Goal: Information Seeking & Learning: Compare options

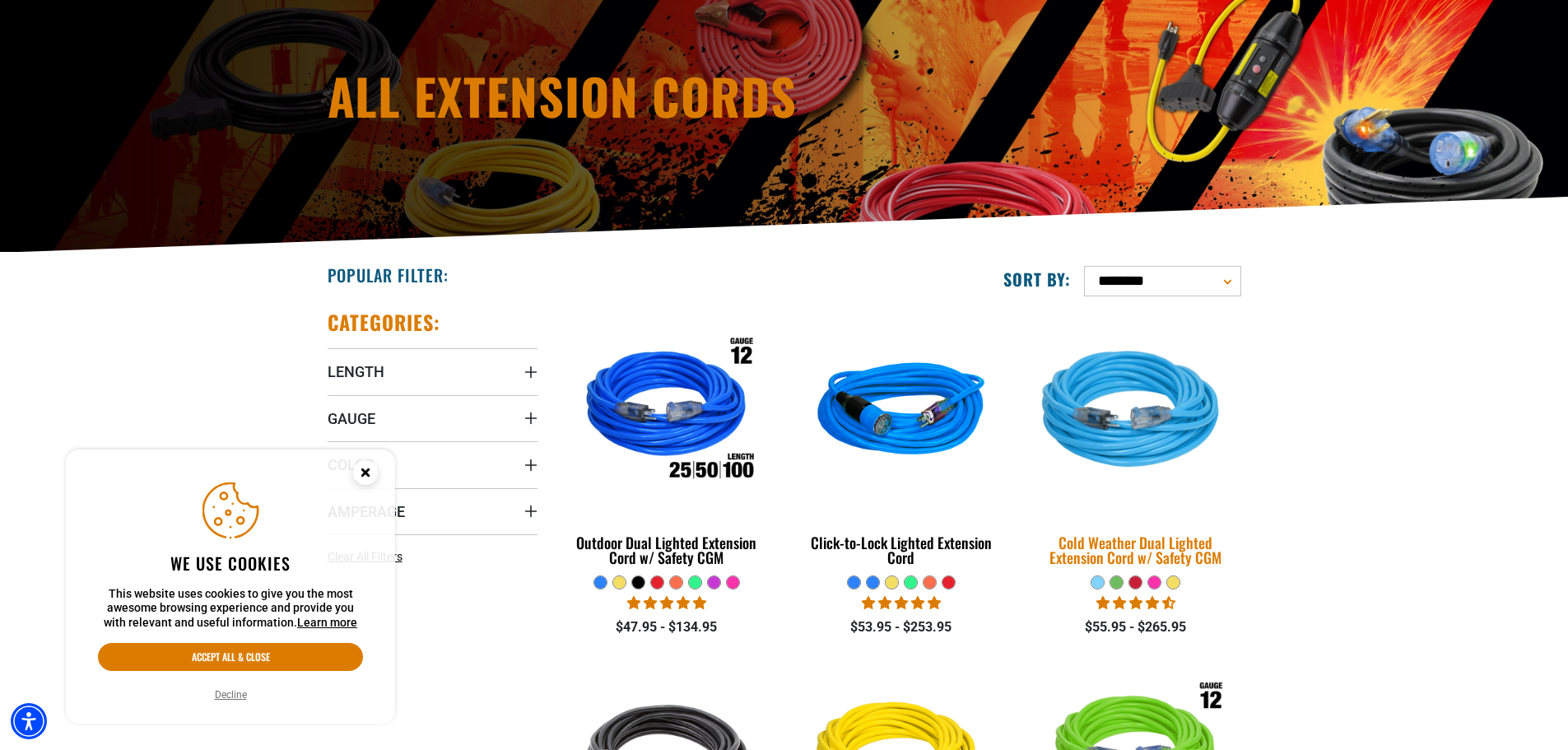
scroll to position [247, 0]
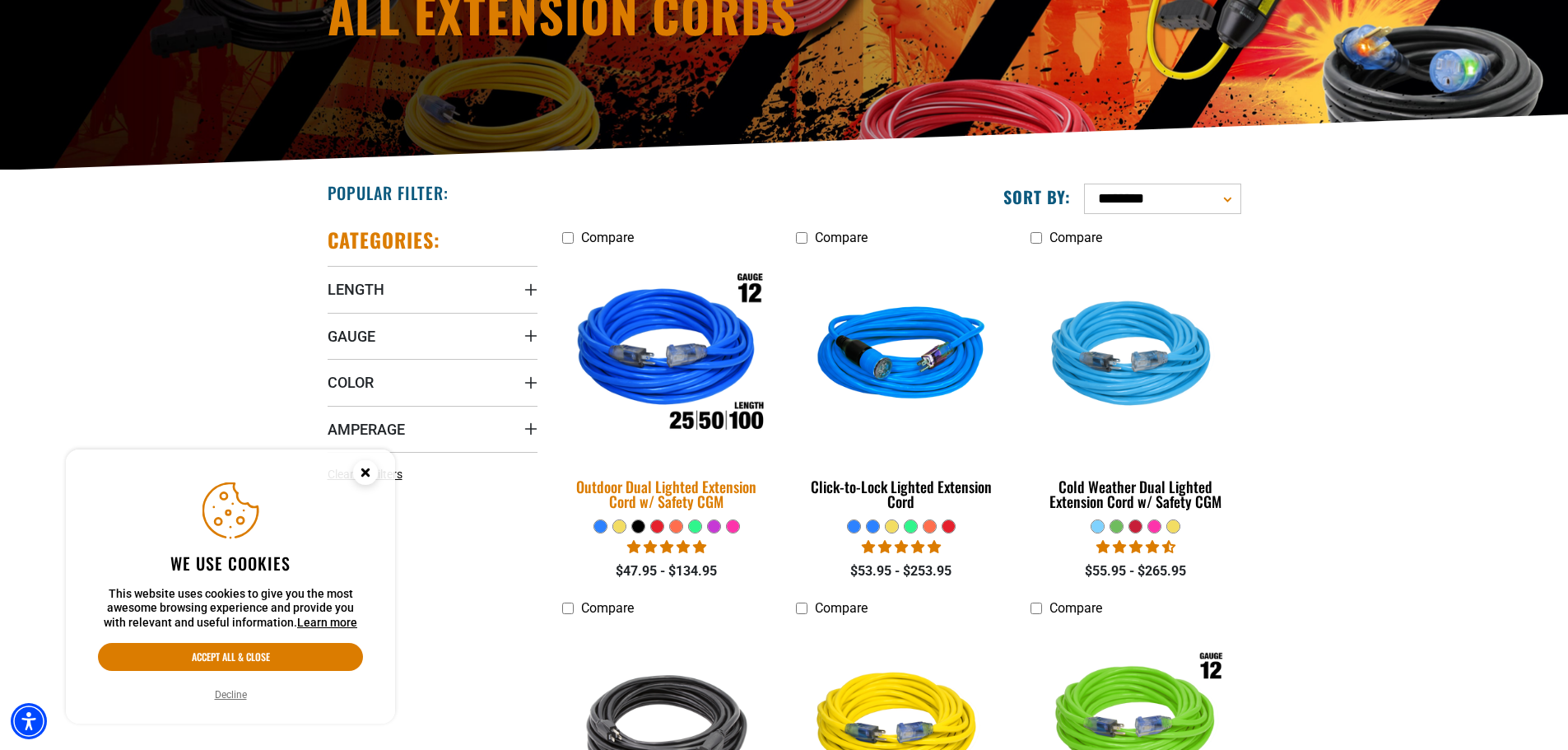
click at [747, 411] on img at bounding box center [667, 356] width 231 height 211
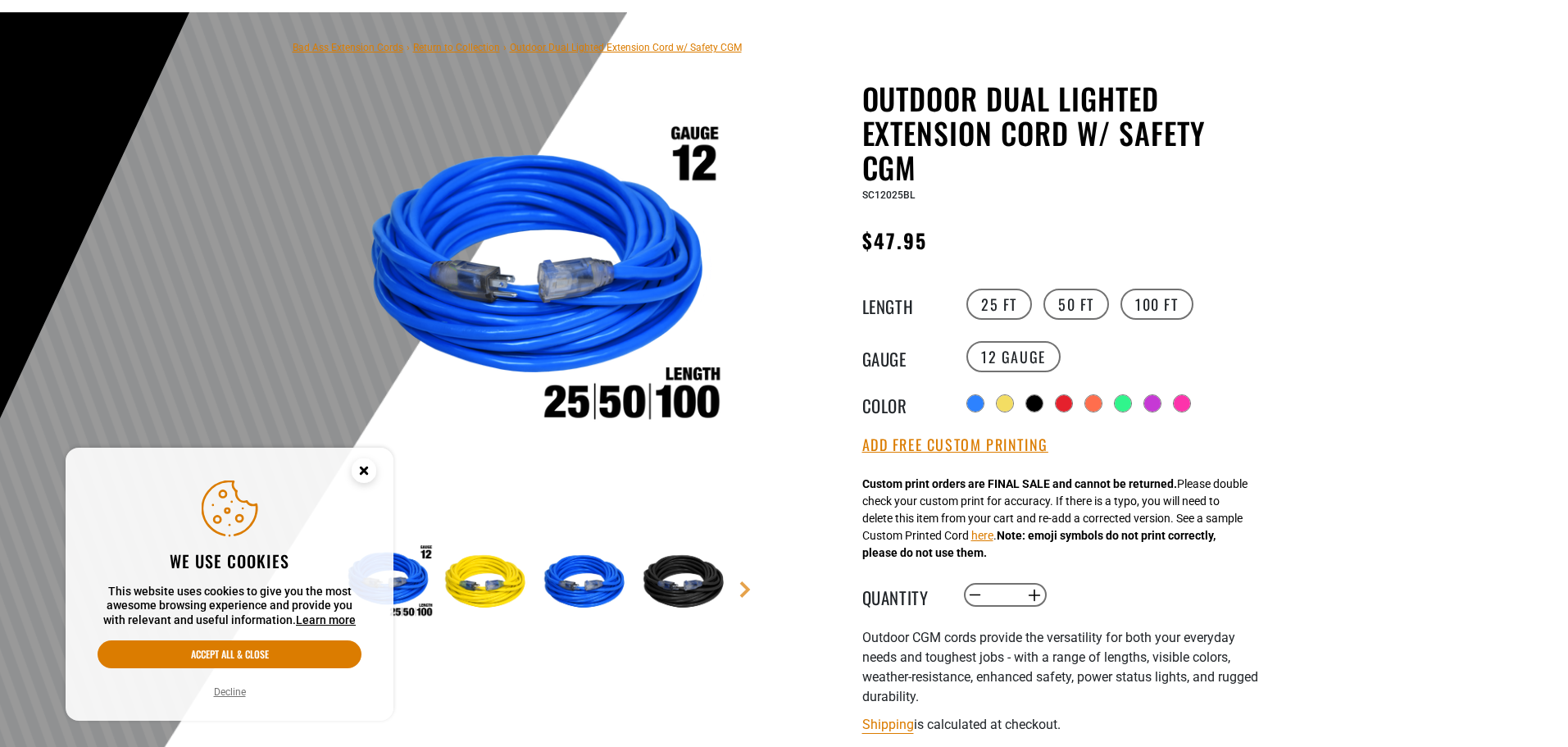
scroll to position [164, 0]
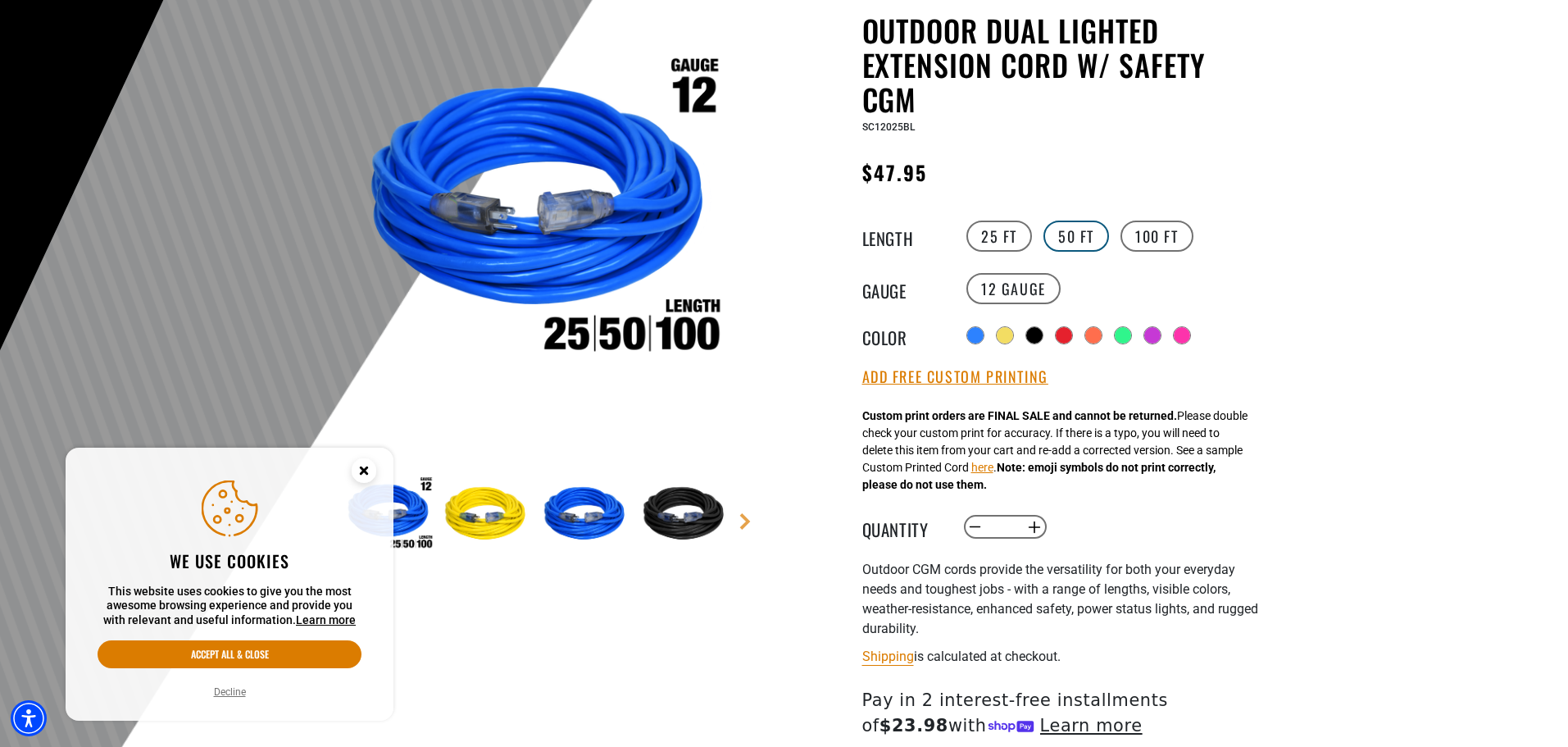
click at [1088, 239] on label "50 FT" at bounding box center [1076, 235] width 65 height 31
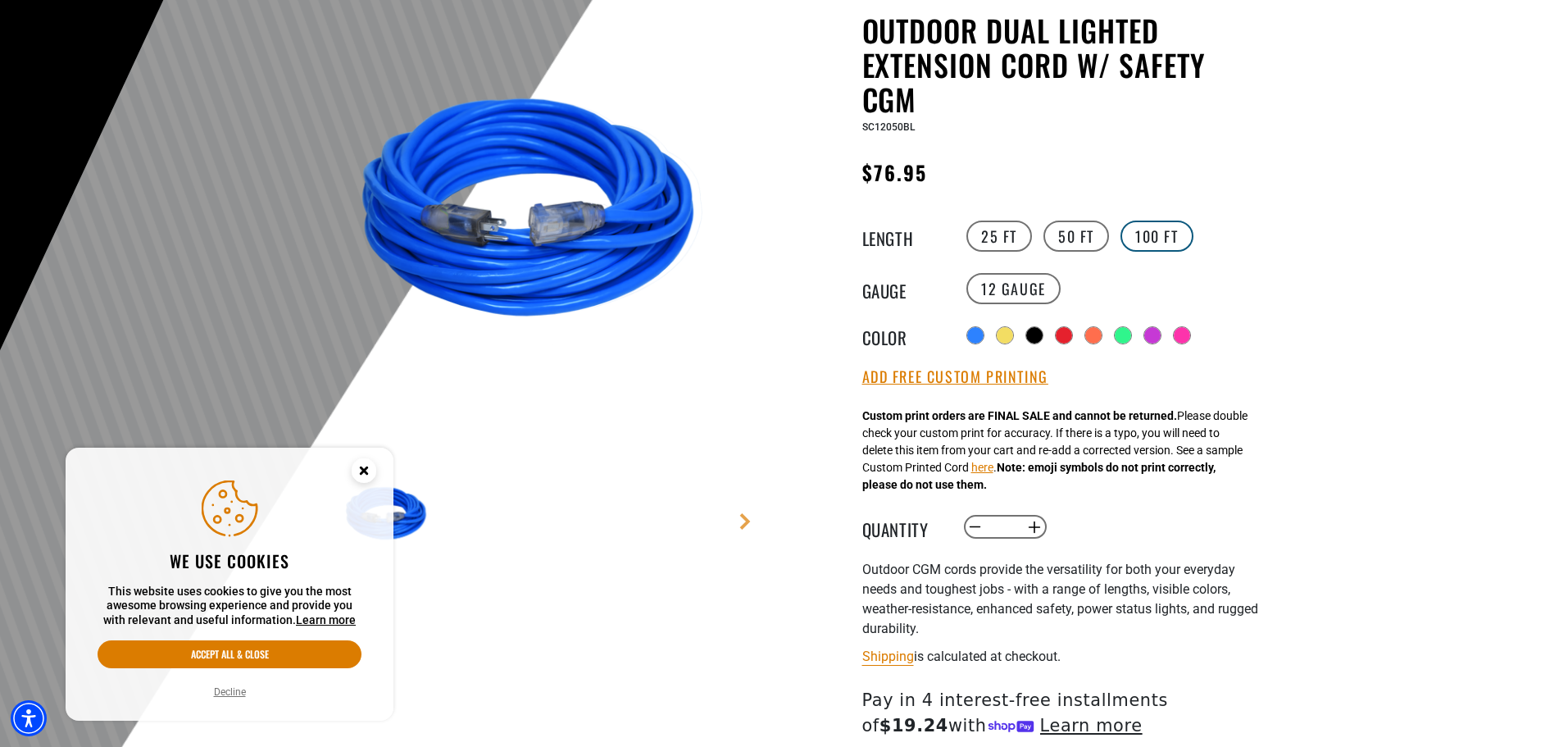
click at [1170, 238] on label "100 FT" at bounding box center [1157, 235] width 73 height 31
click at [161, 650] on button "Accept all & close" at bounding box center [229, 655] width 264 height 28
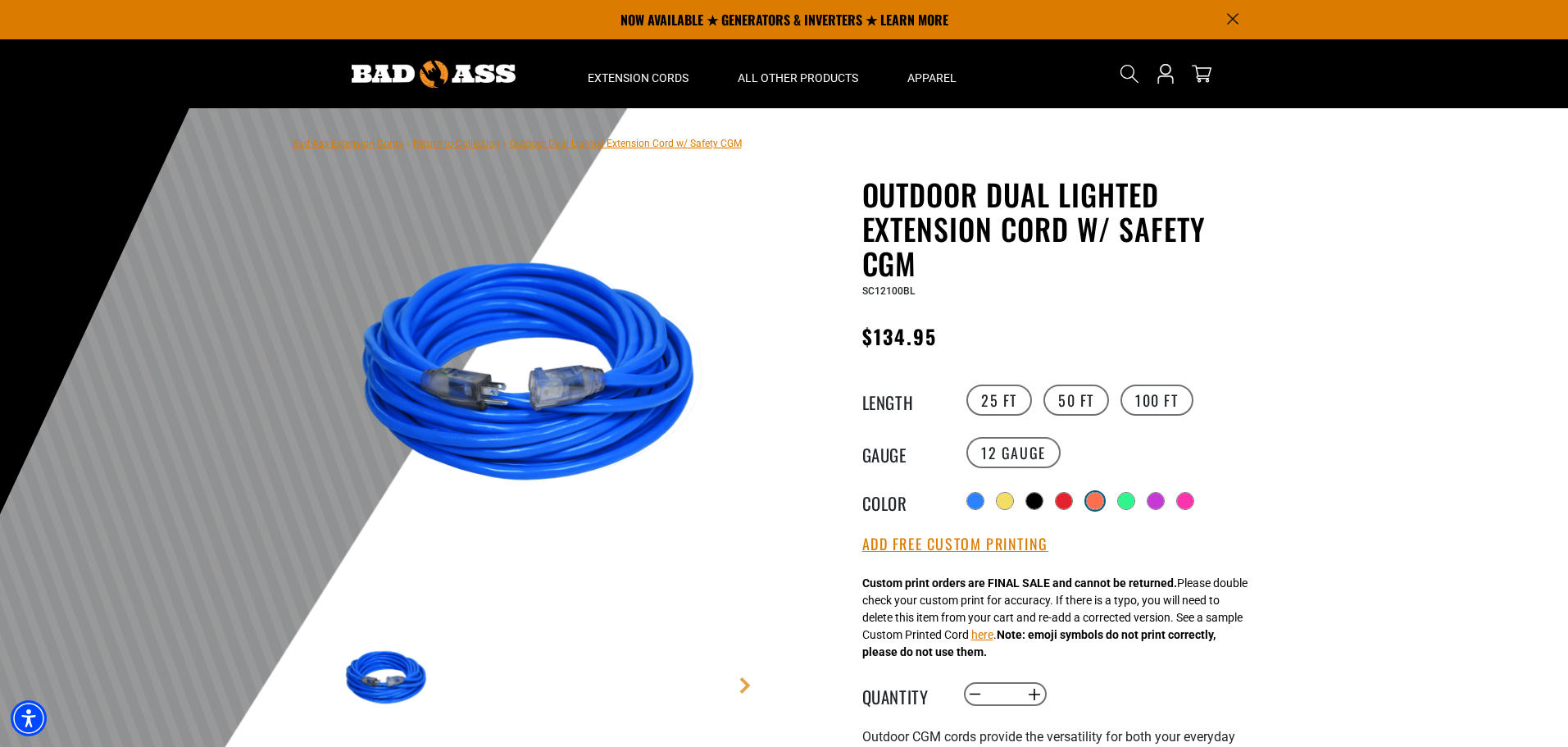
click at [1095, 496] on div at bounding box center [1095, 501] width 17 height 17
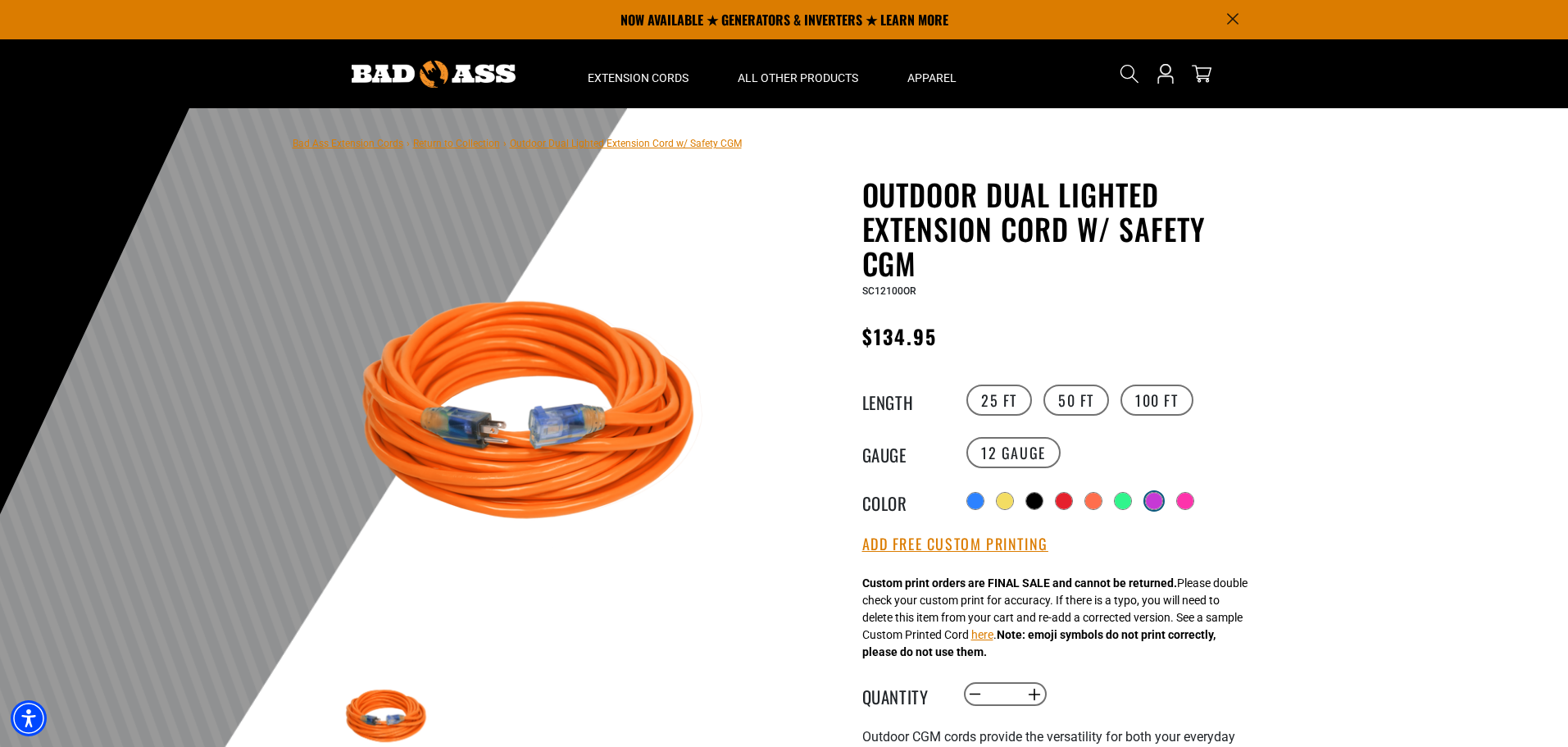
click at [1156, 494] on div at bounding box center [1154, 501] width 17 height 17
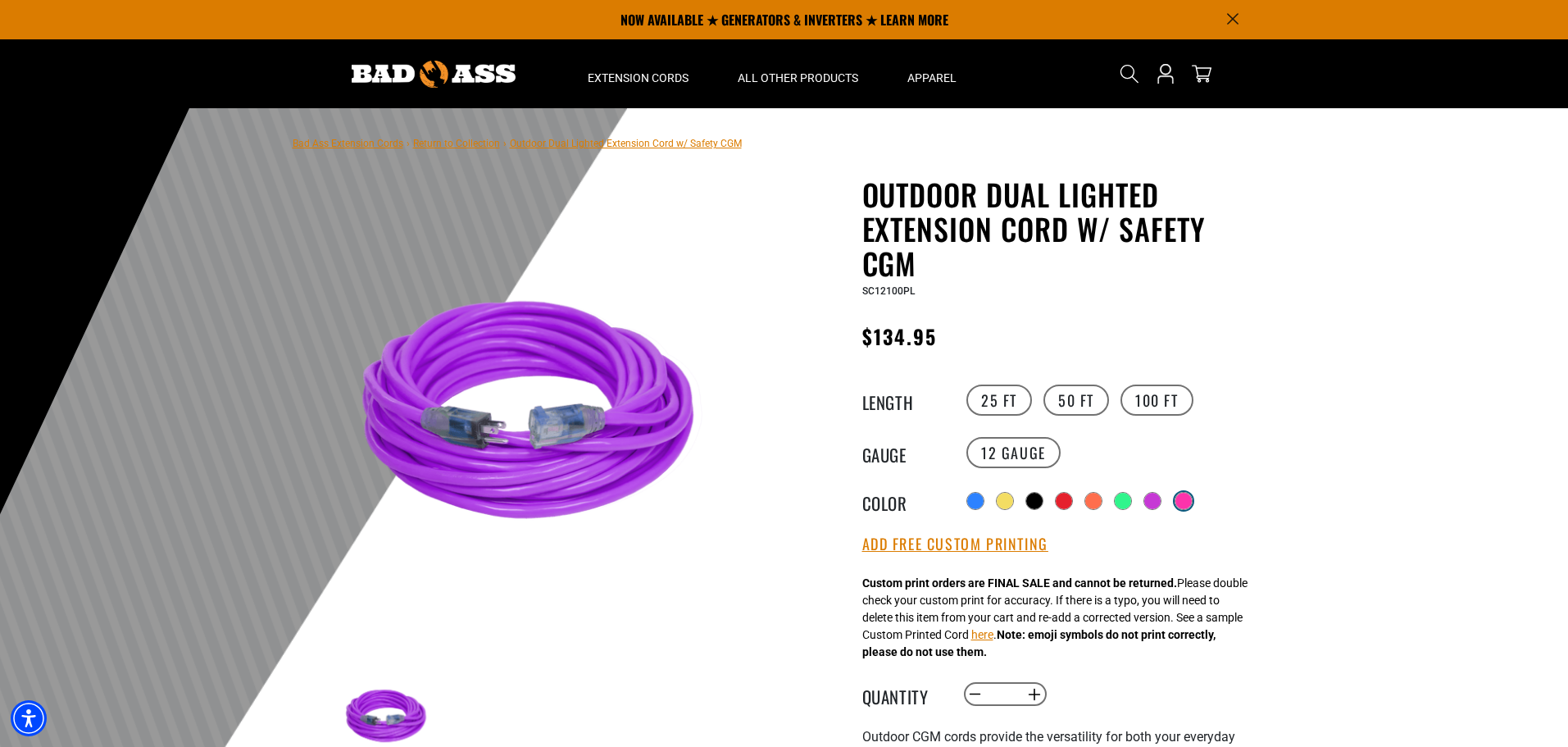
click at [1191, 496] on div at bounding box center [1184, 501] width 17 height 17
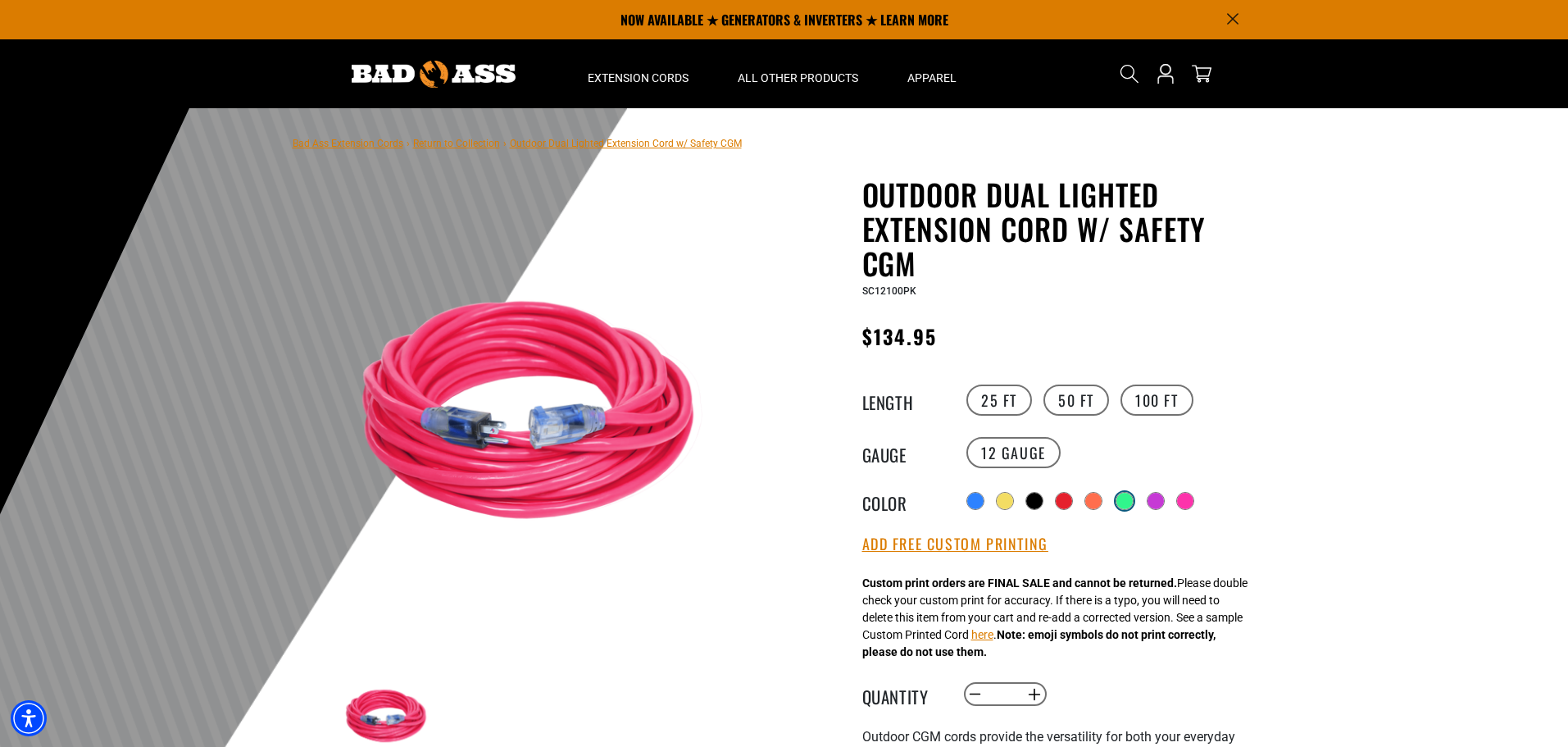
click at [1120, 500] on div at bounding box center [1125, 501] width 17 height 17
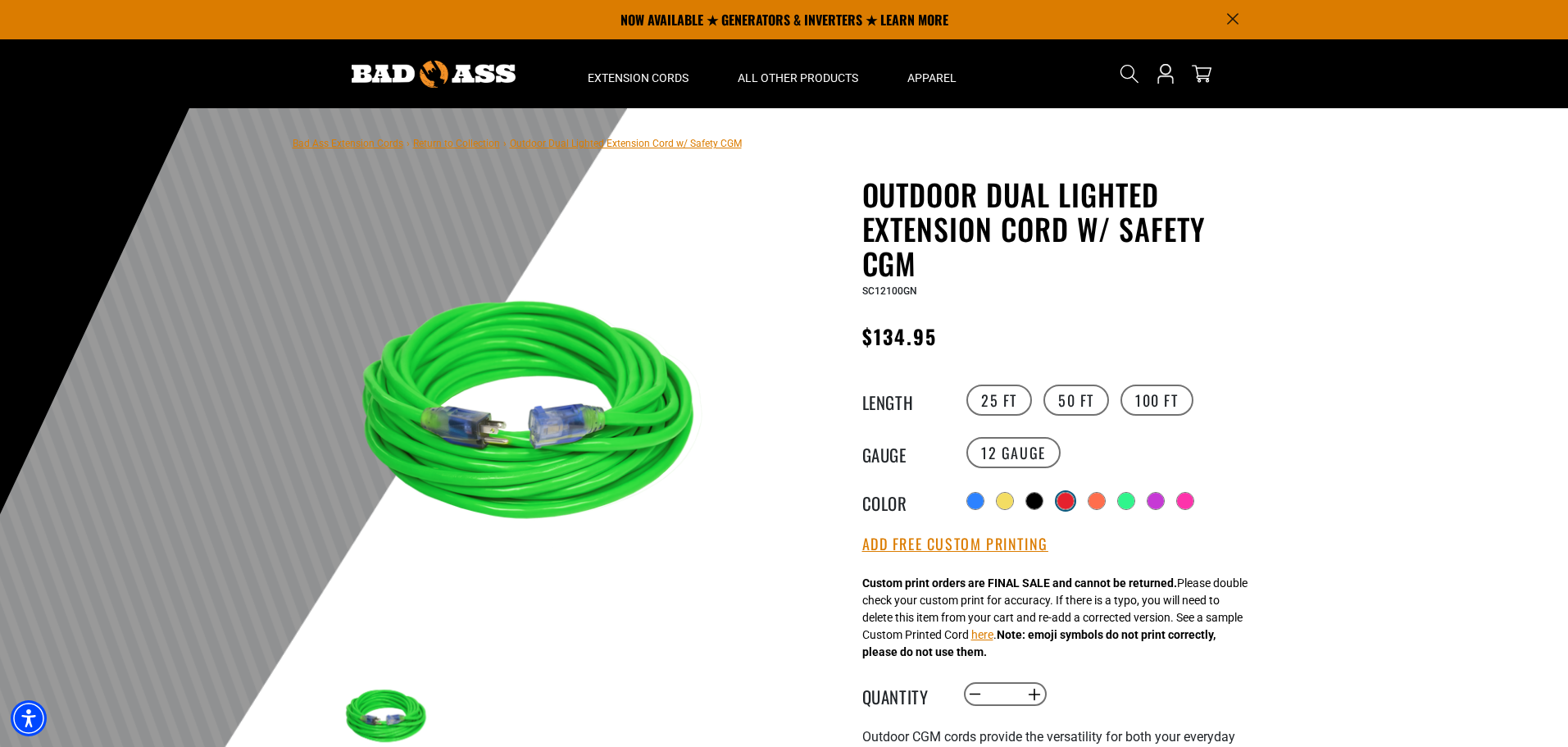
click at [1063, 500] on div at bounding box center [1066, 501] width 17 height 17
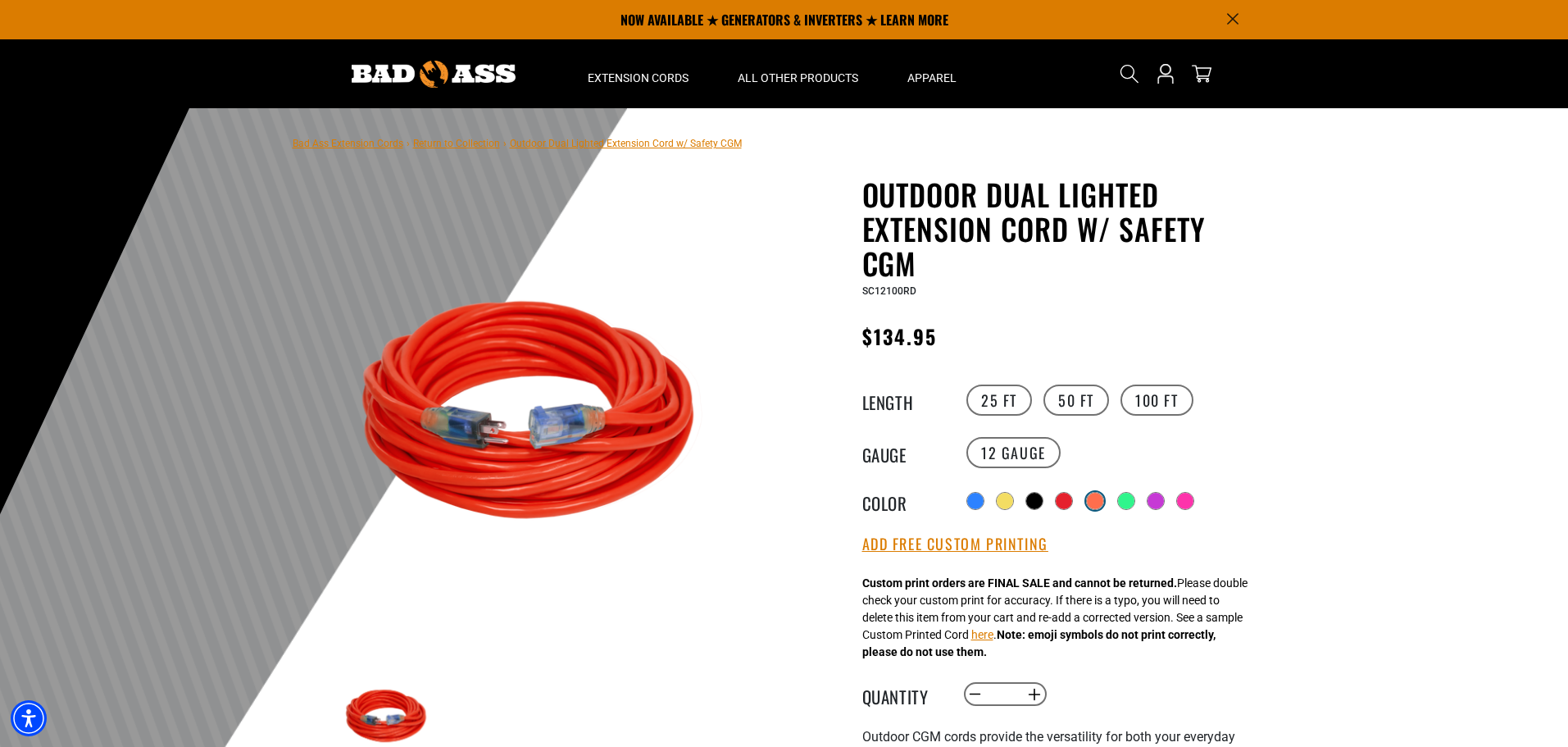
click at [1095, 499] on div at bounding box center [1095, 501] width 17 height 17
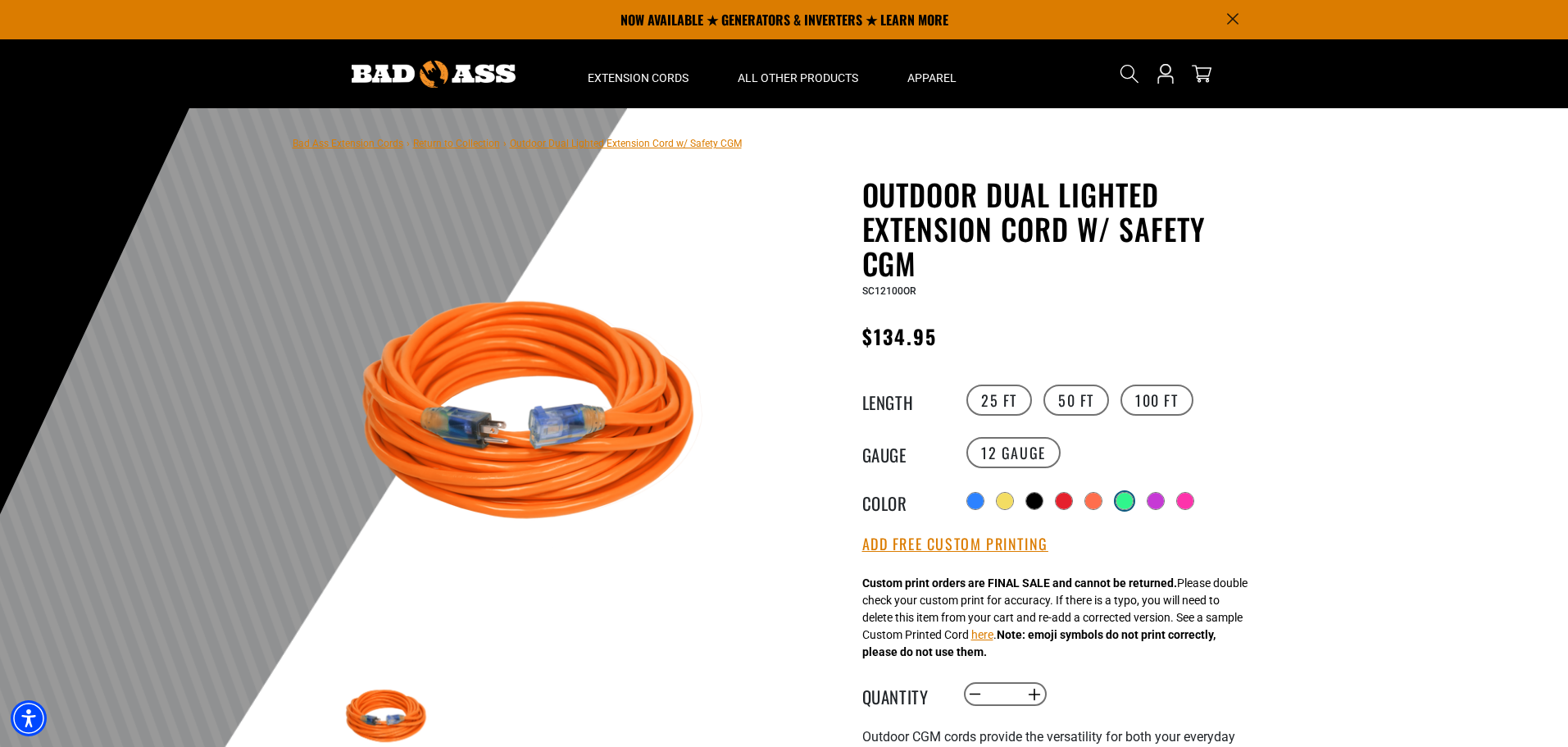
click at [1127, 497] on div at bounding box center [1125, 501] width 17 height 17
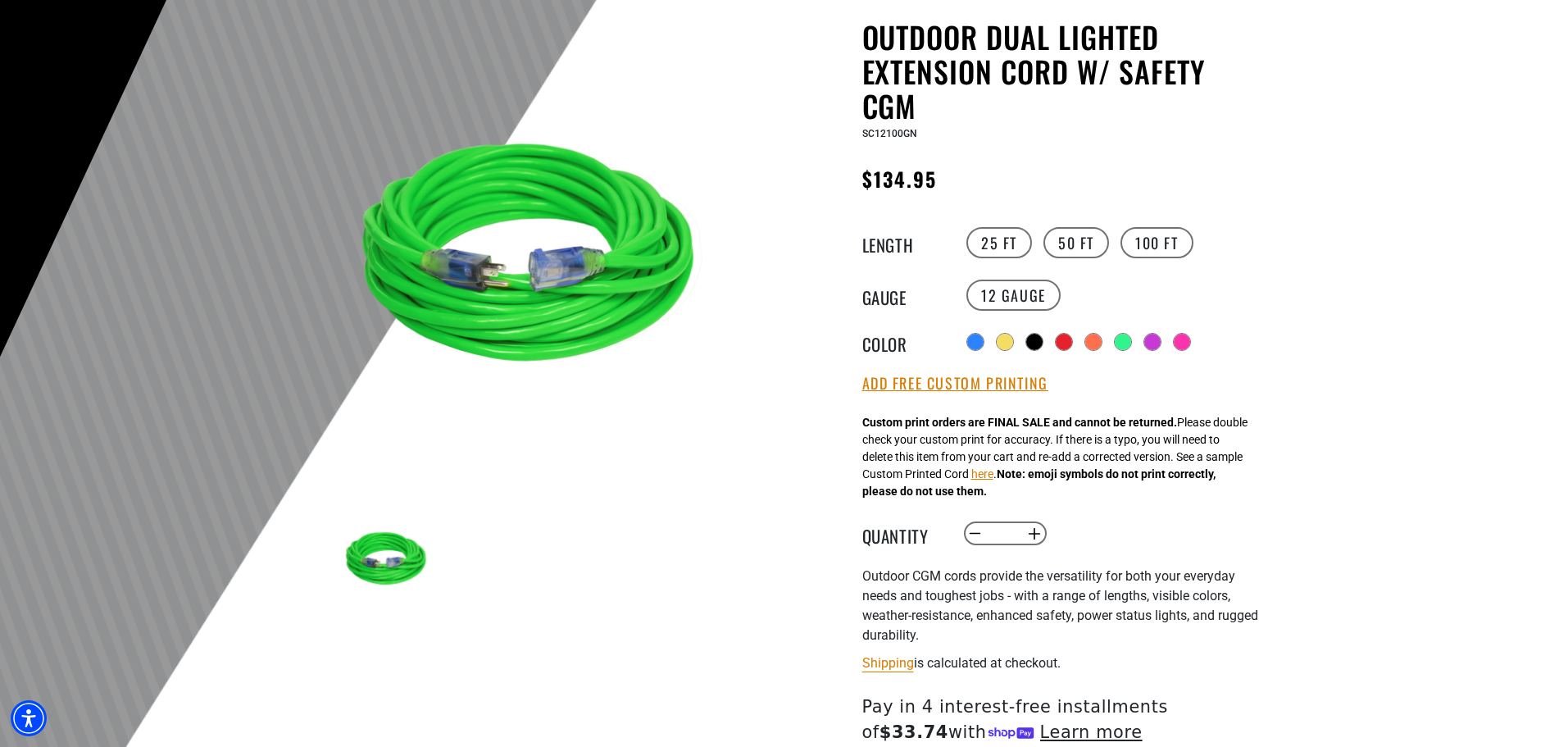
scroll to position [164, 0]
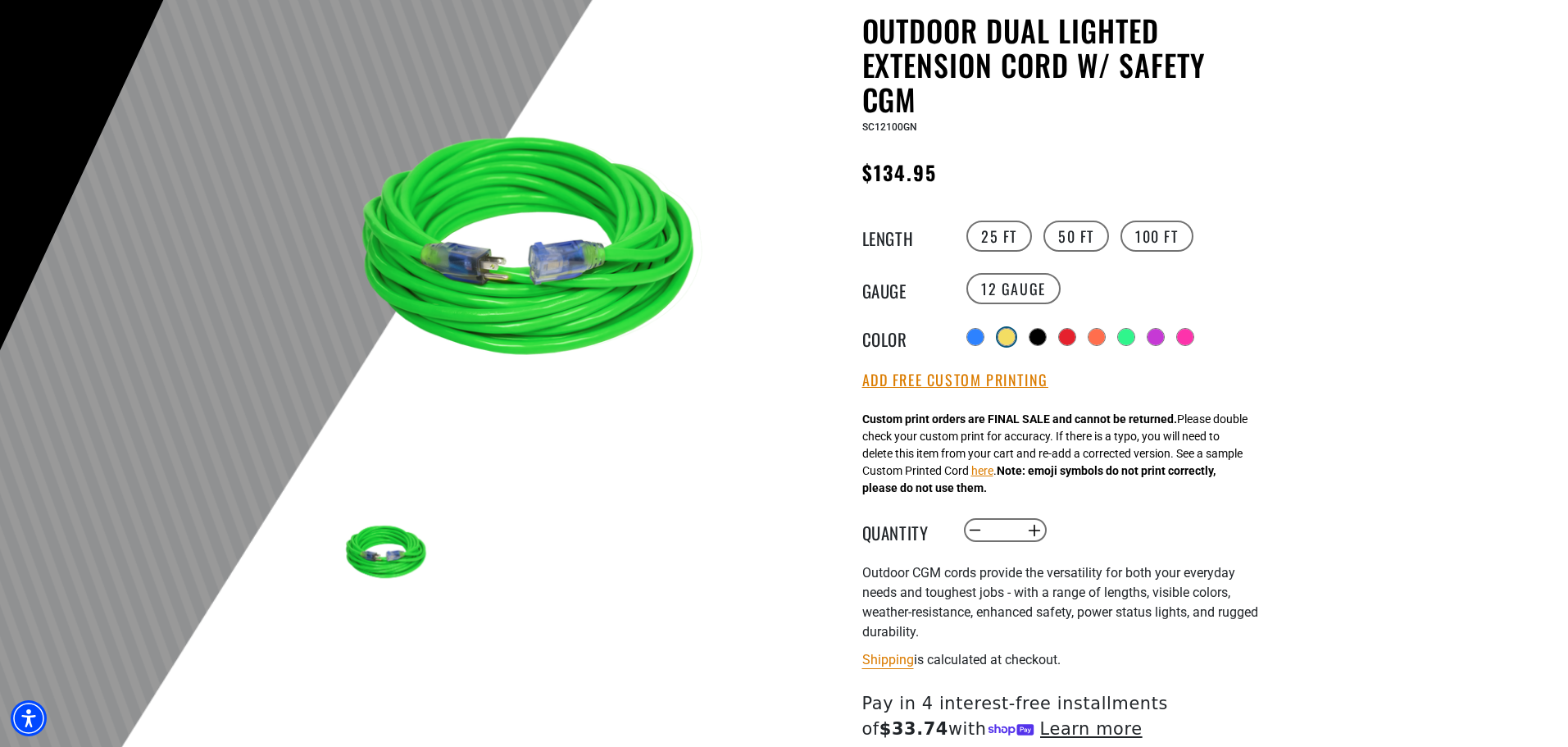
click at [1003, 337] on div at bounding box center [1007, 337] width 17 height 17
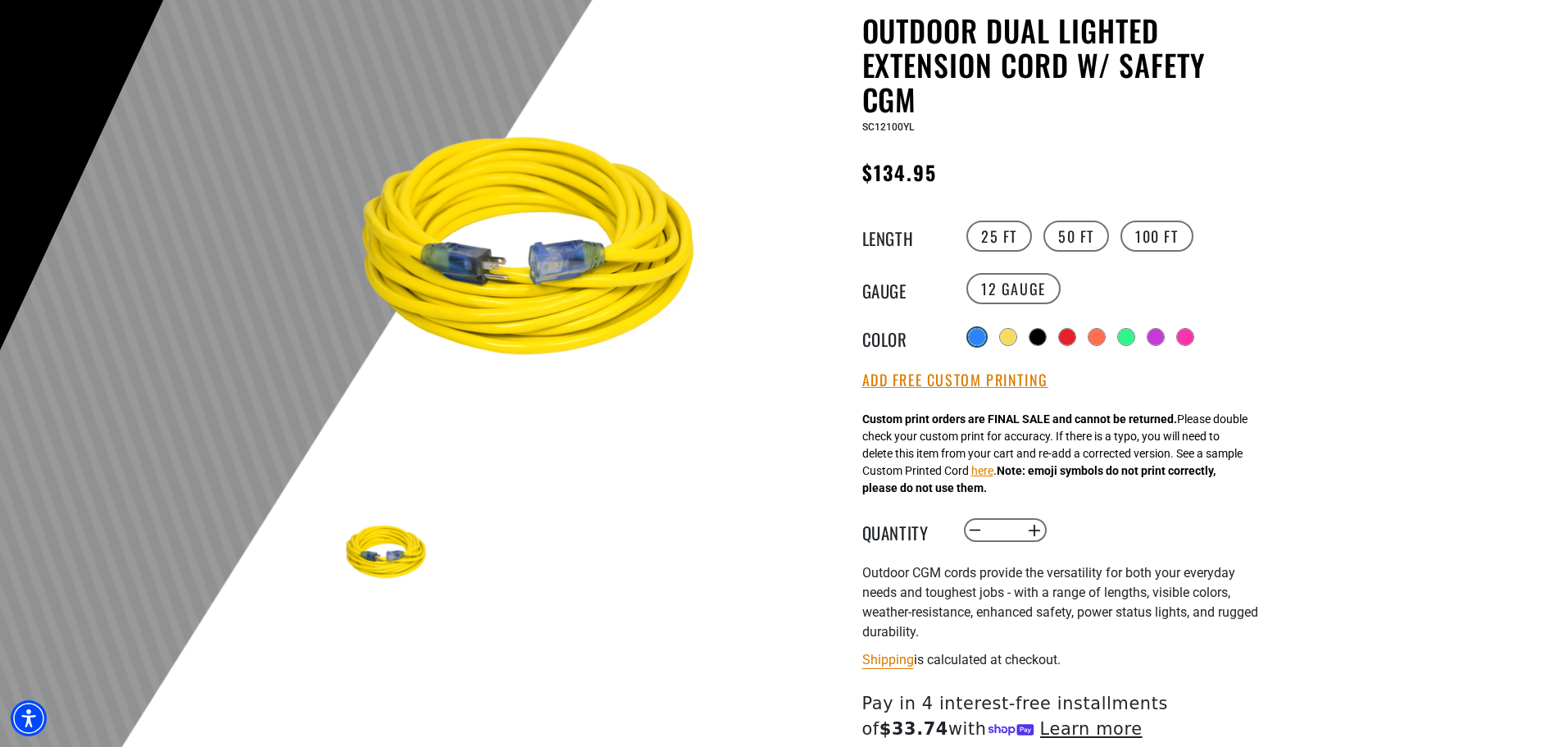
click at [973, 335] on div at bounding box center [978, 337] width 17 height 17
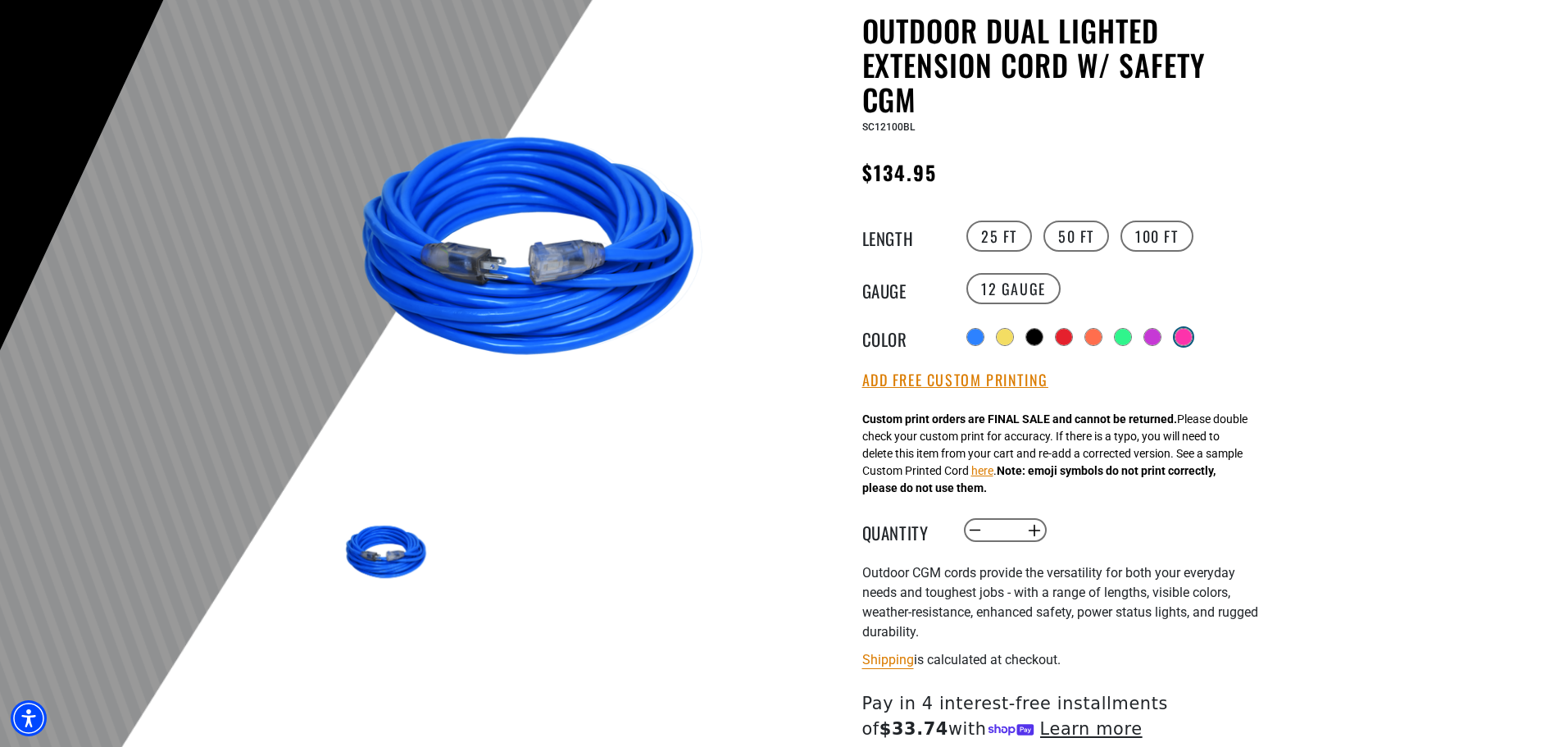
click at [1183, 332] on div at bounding box center [1184, 337] width 17 height 17
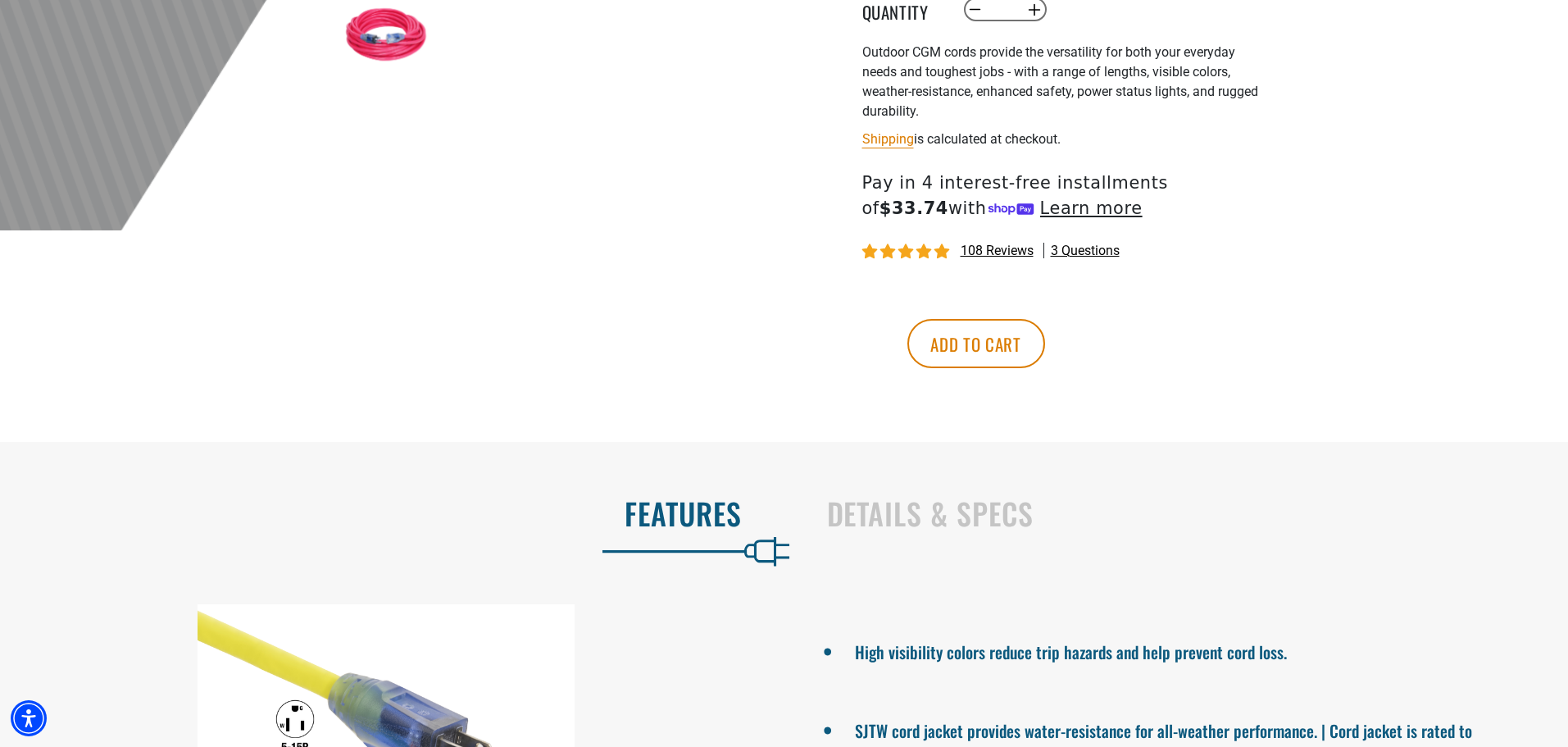
scroll to position [738, 0]
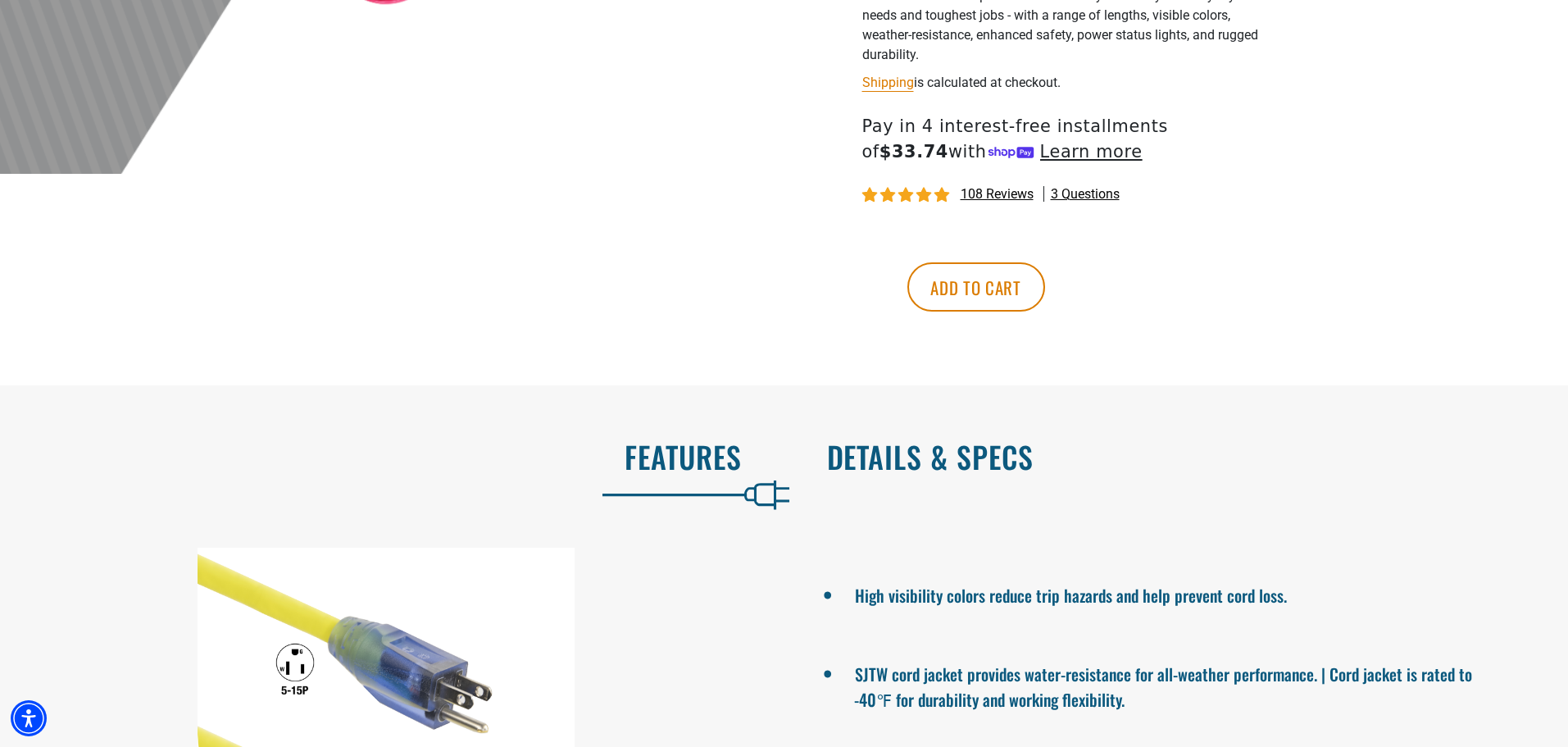
click at [1022, 463] on h2 "Details & Specs" at bounding box center [1181, 456] width 708 height 35
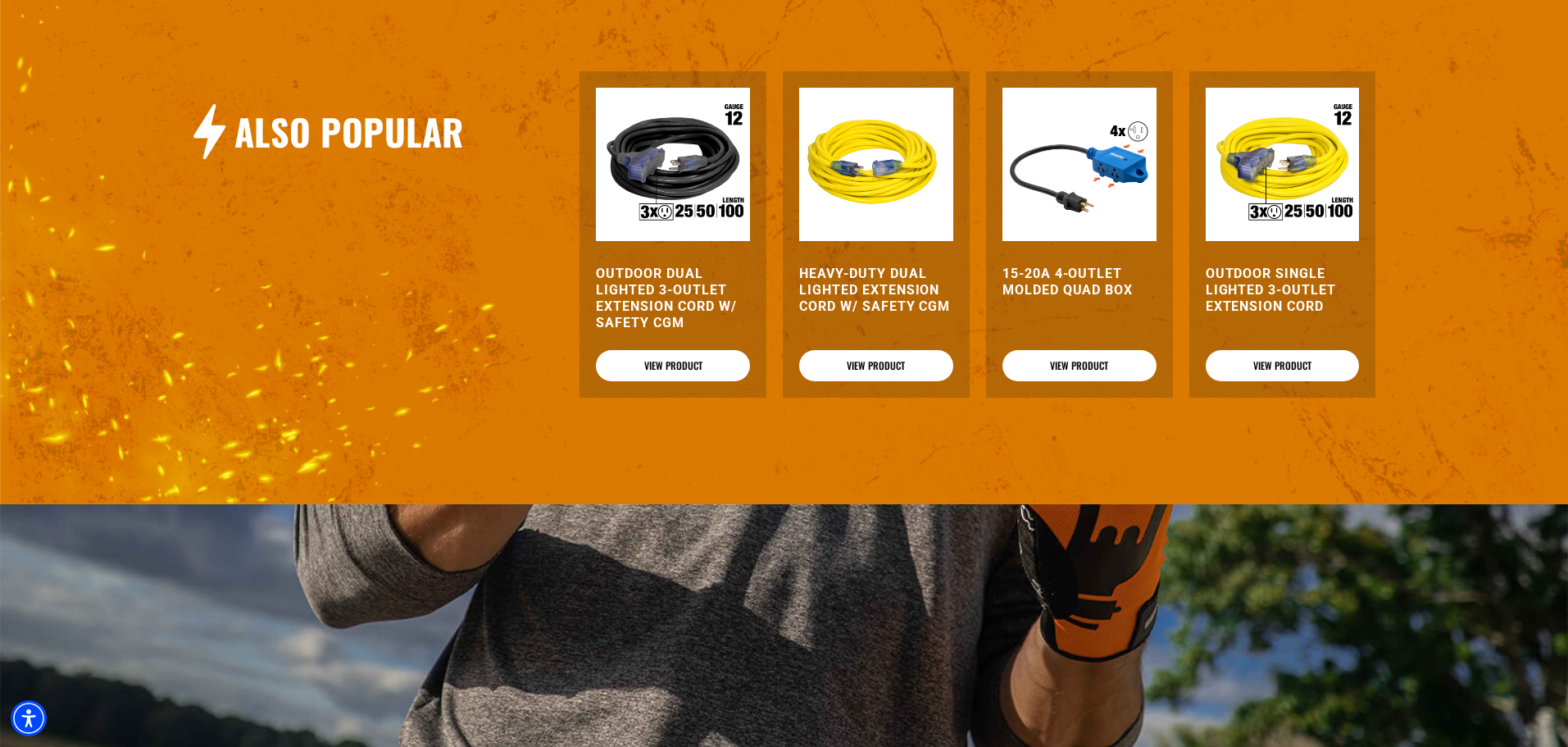
scroll to position [1885, 0]
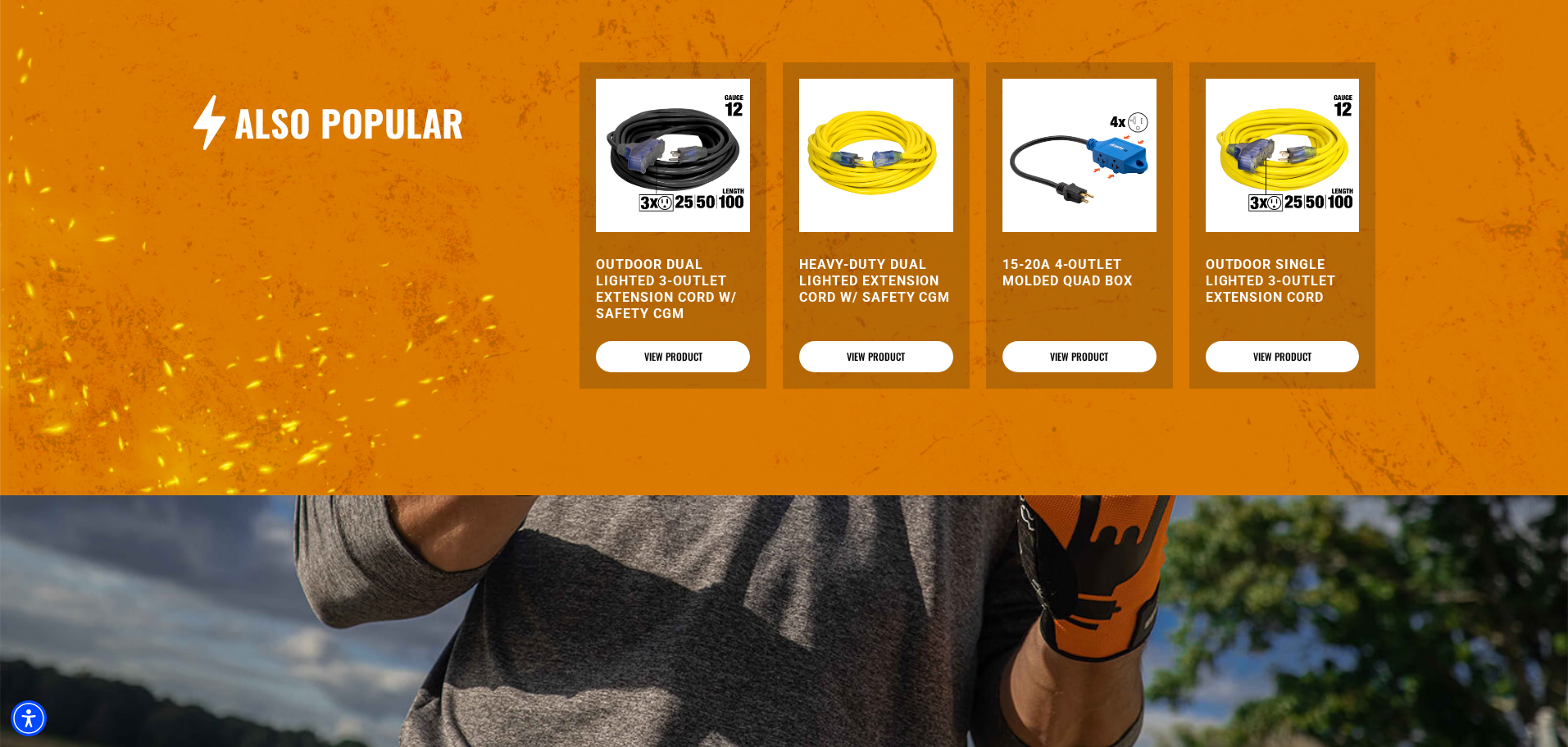
click at [651, 289] on h3 "Outdoor Dual Lighted 3-Outlet Extension Cord w/ Safety CGM" at bounding box center [672, 289] width 154 height 65
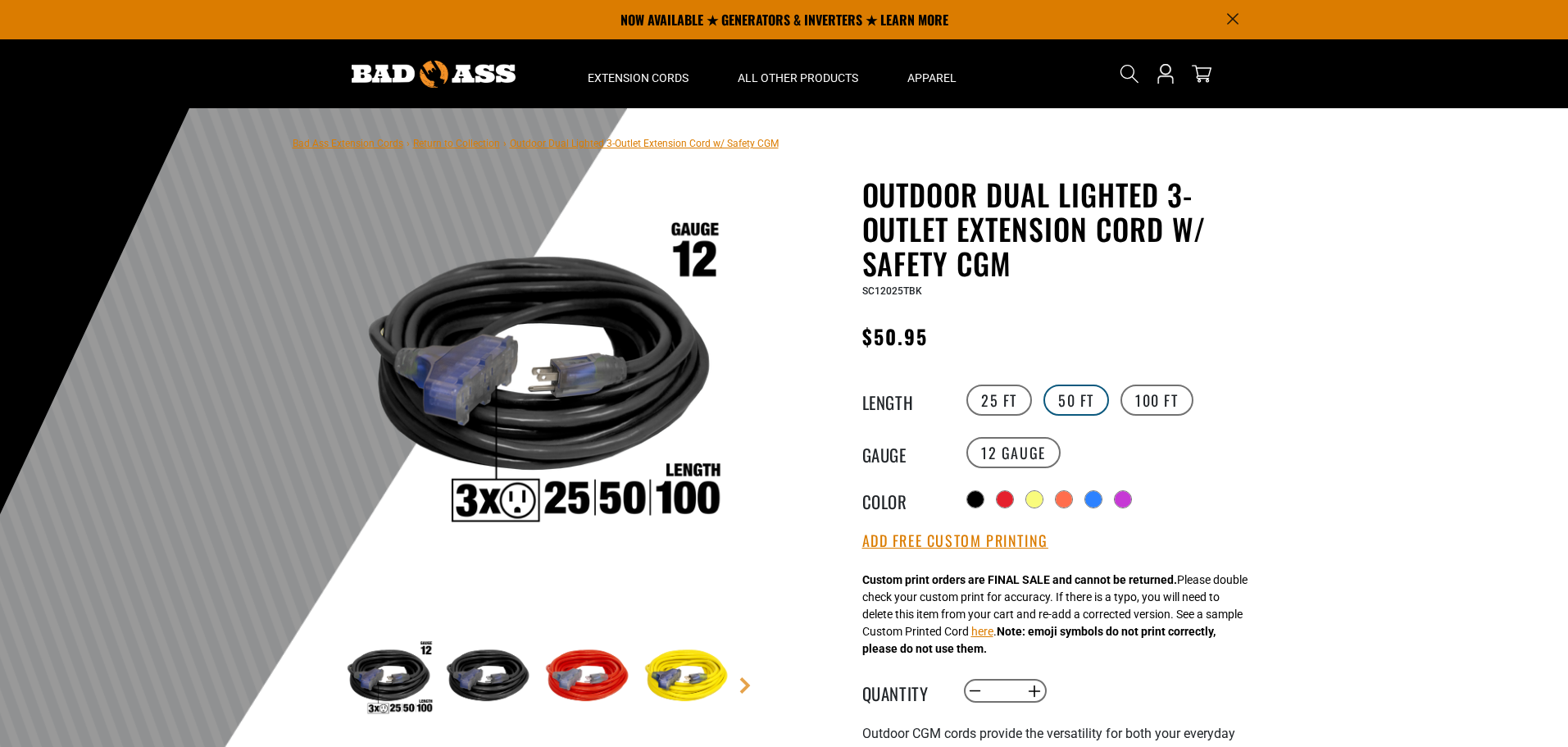
click at [1077, 394] on label "50 FT" at bounding box center [1076, 400] width 65 height 31
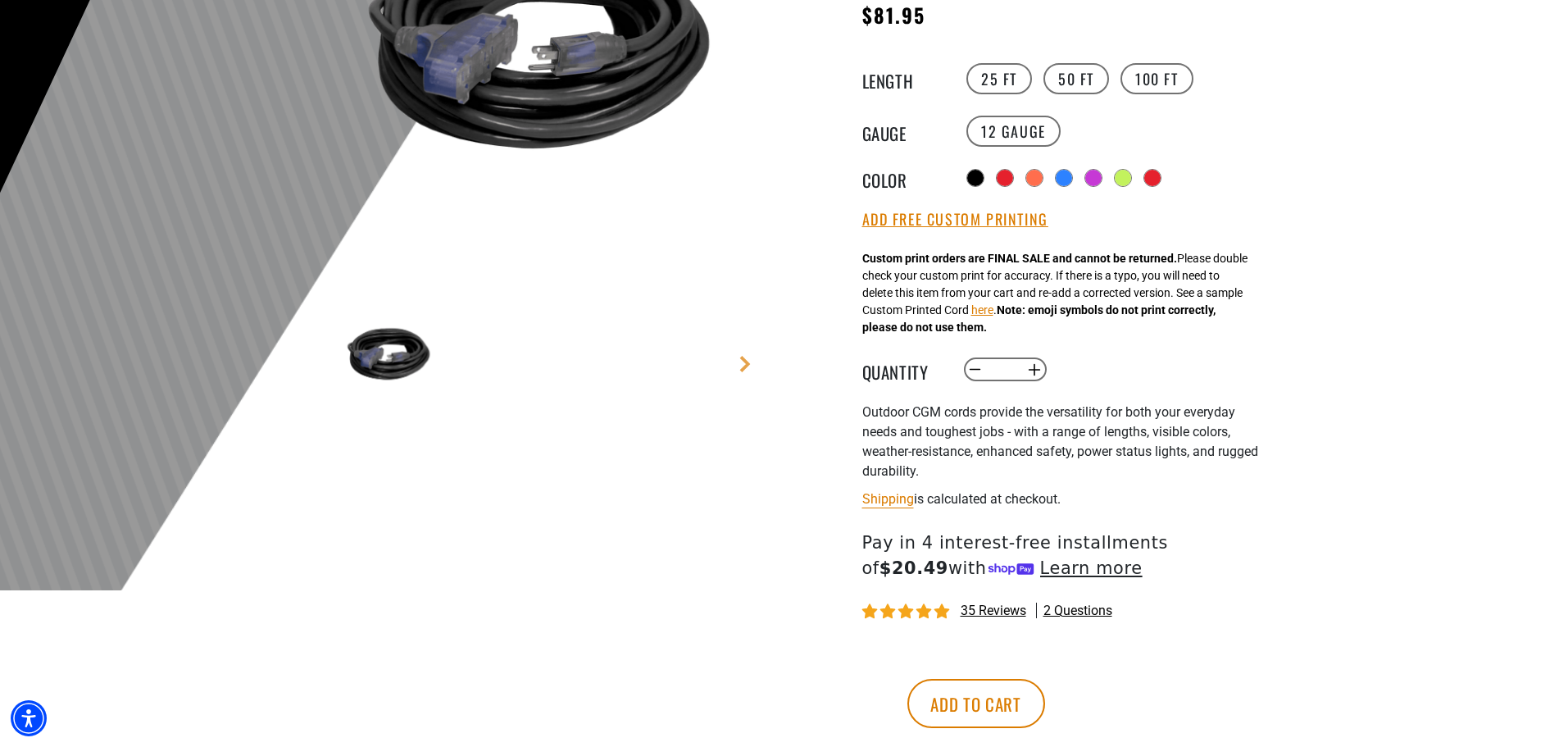
scroll to position [328, 0]
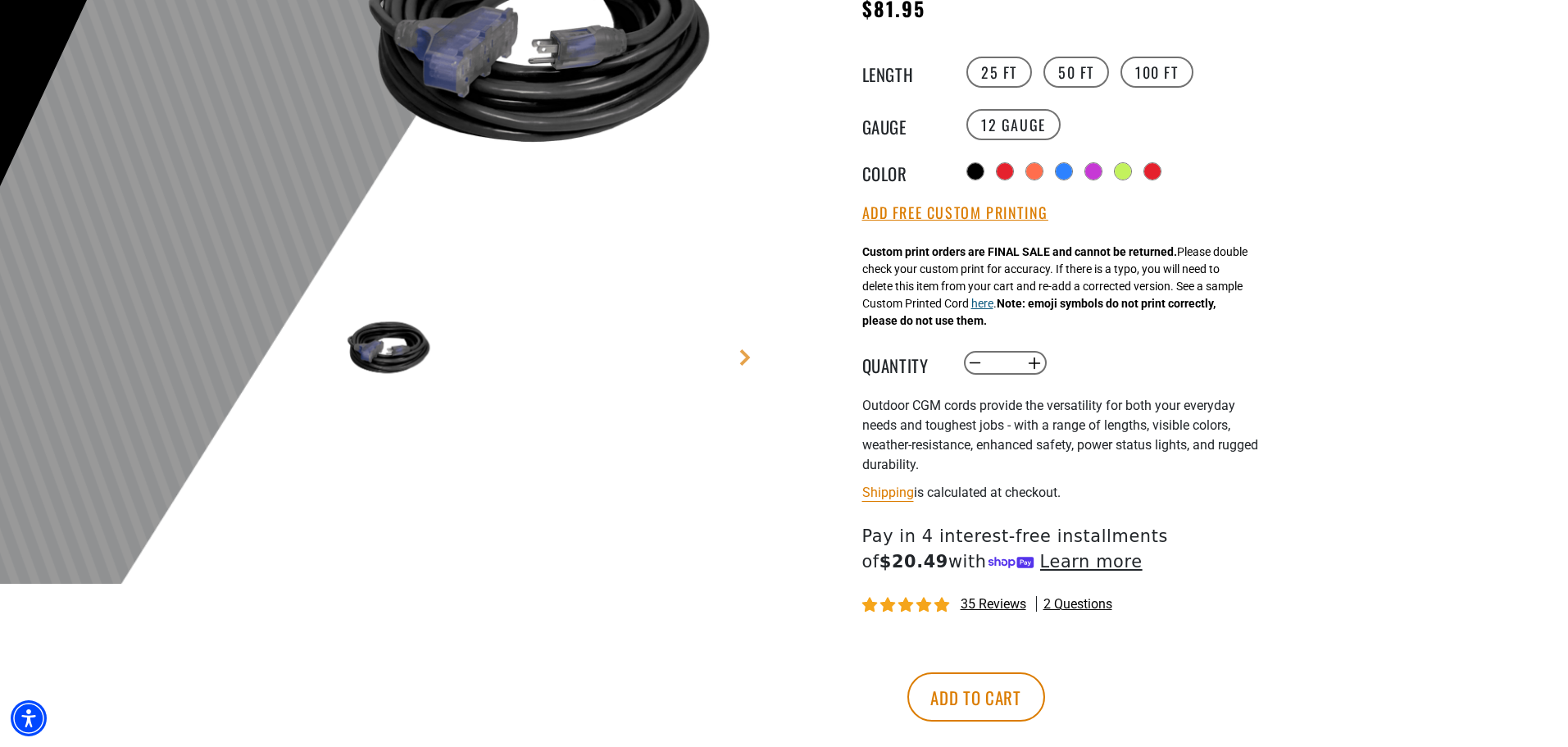
click at [994, 306] on button "here" at bounding box center [982, 303] width 22 height 17
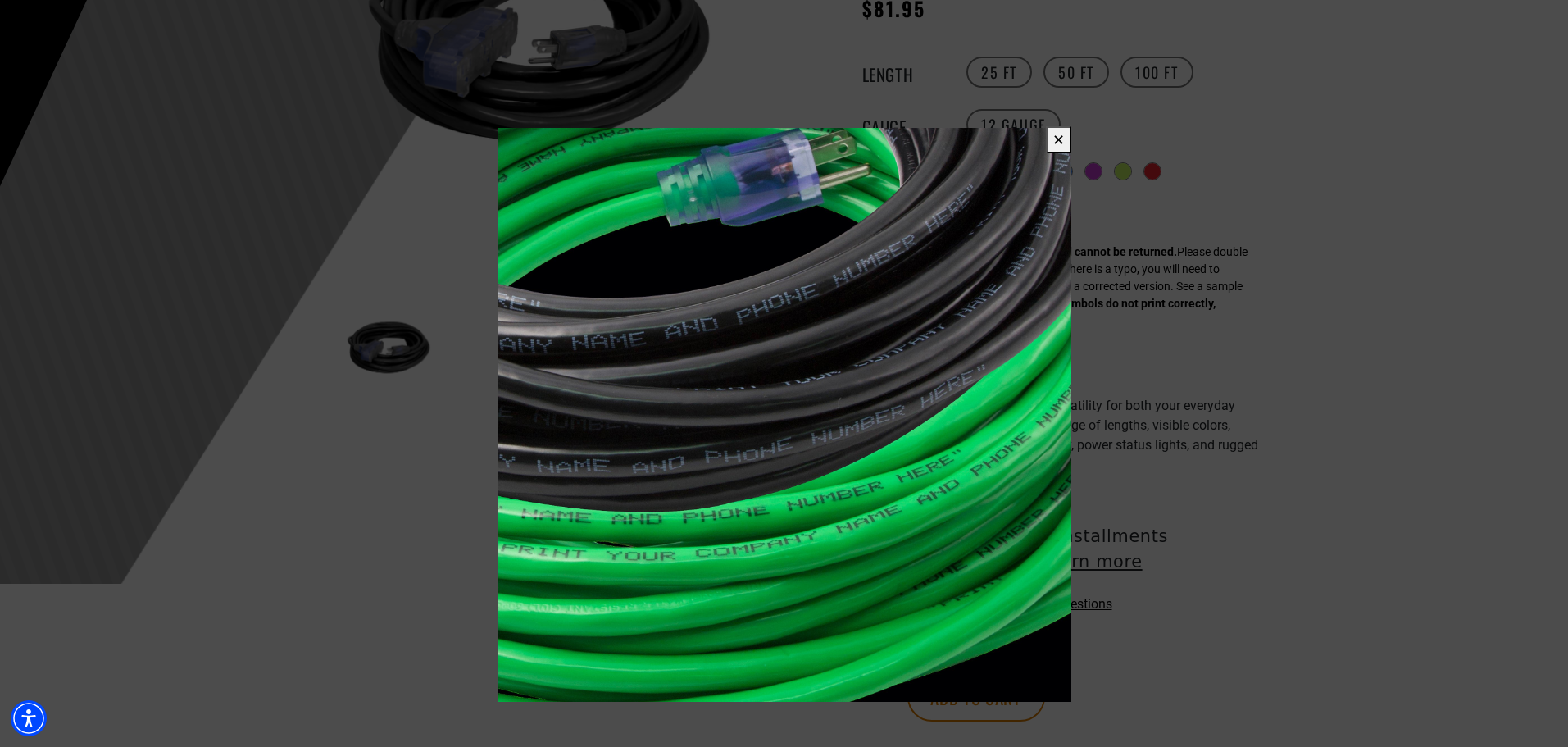
click at [1052, 139] on button "✕" at bounding box center [1058, 139] width 25 height 27
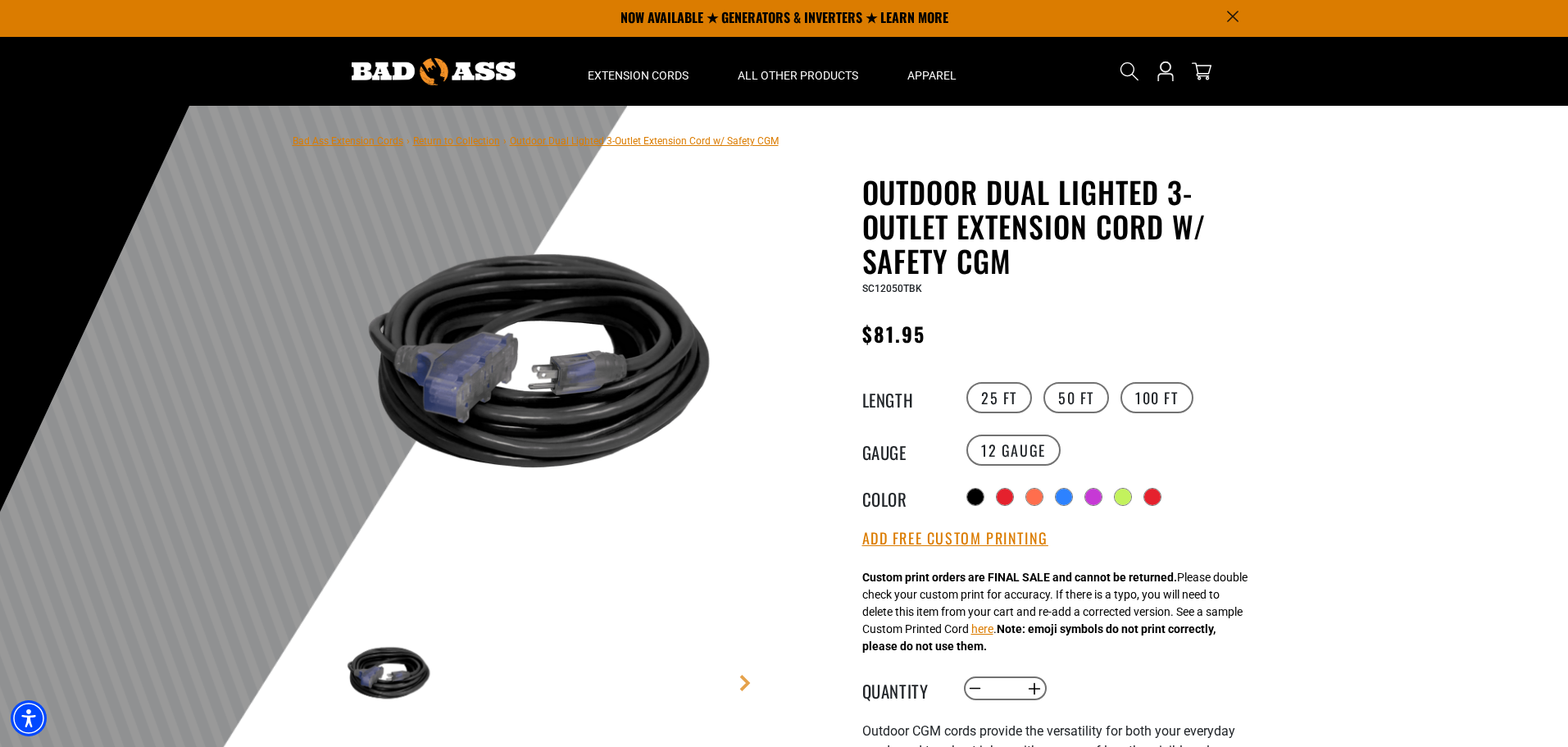
scroll to position [0, 0]
